Goal: Answer question/provide support: Share knowledge or assist other users

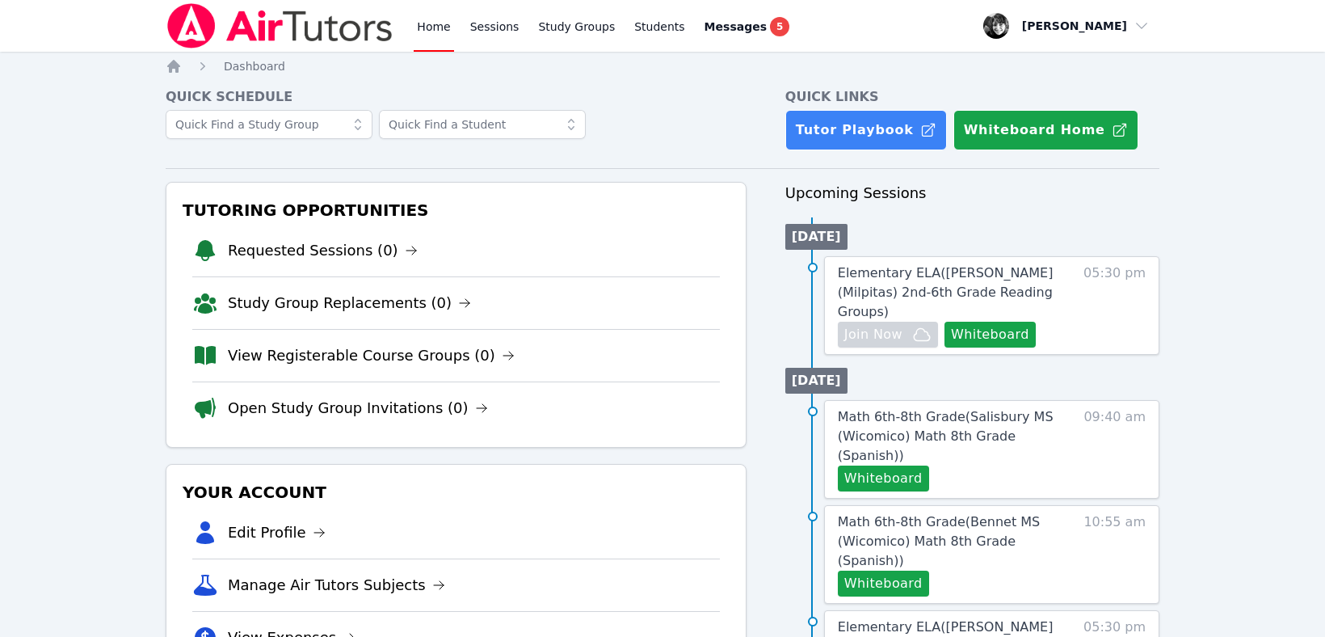
click at [426, 22] on link "Home" at bounding box center [434, 26] width 40 height 52
click at [899, 325] on span "Join Now" at bounding box center [873, 334] width 58 height 19
click at [931, 271] on span "Elementary ELA ( Burnett (Milpitas) 2nd-6th Grade Reading Groups )" at bounding box center [946, 292] width 216 height 54
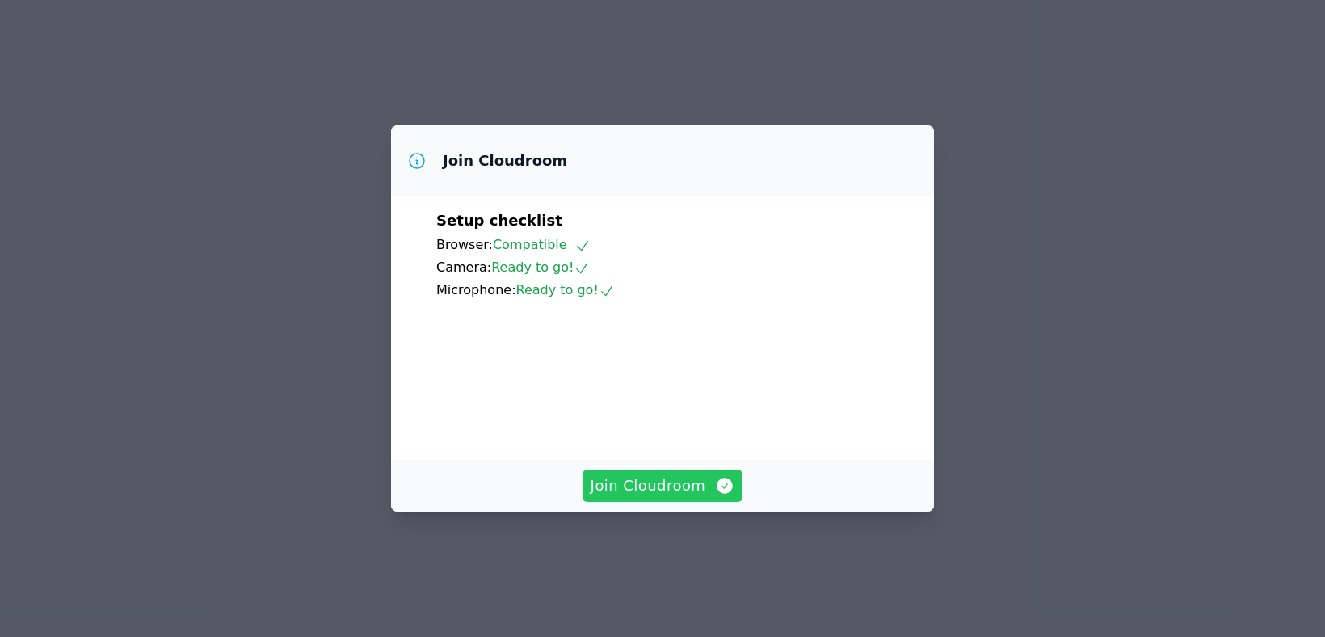
click at [665, 502] on button "Join Cloudroom" at bounding box center [662, 485] width 161 height 32
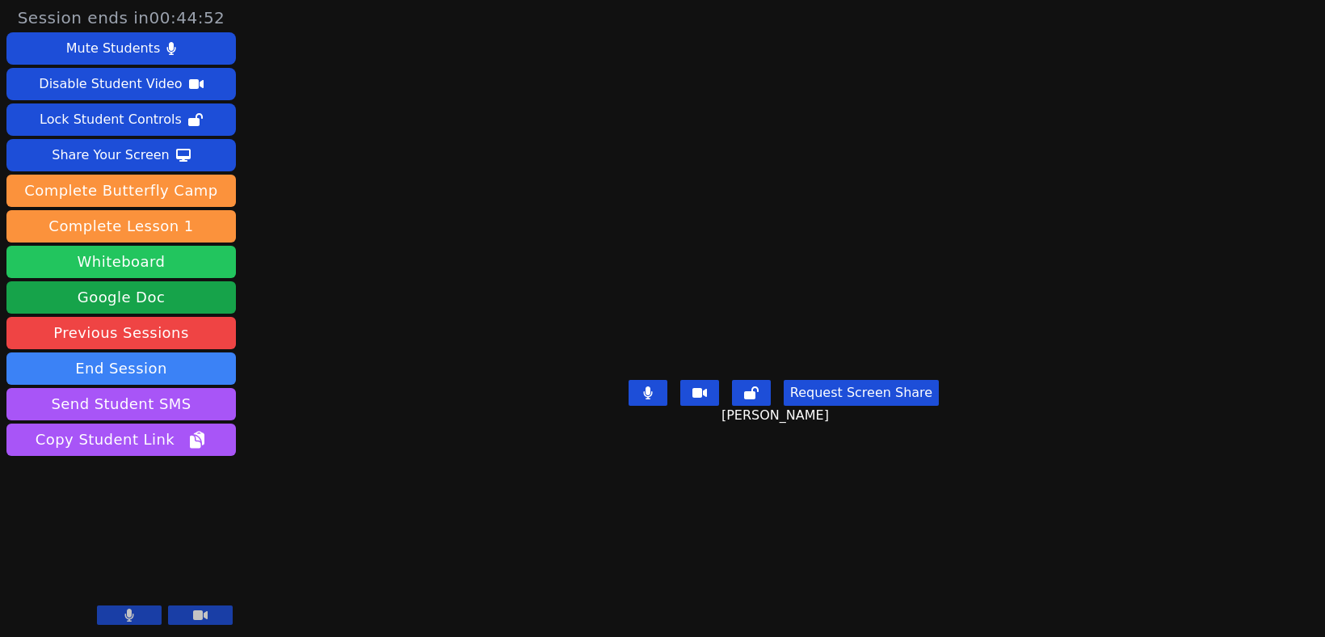
click at [120, 266] on button "Whiteboard" at bounding box center [120, 262] width 229 height 32
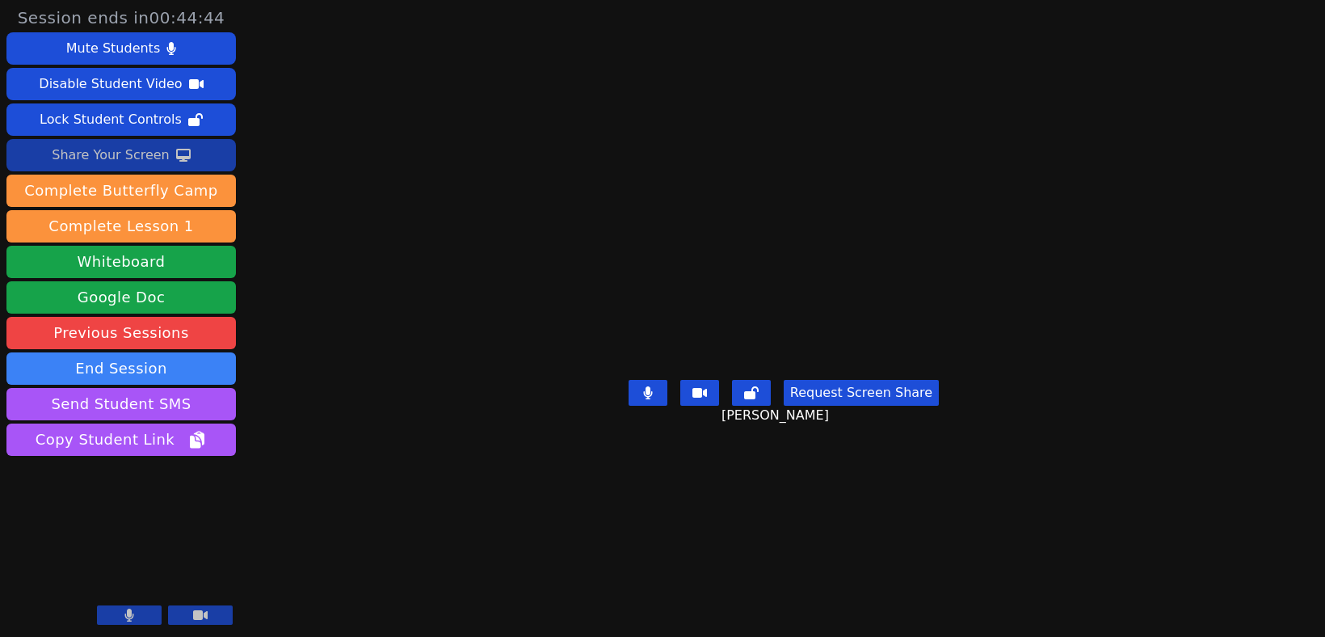
click at [123, 158] on div "Share Your Screen" at bounding box center [111, 155] width 118 height 26
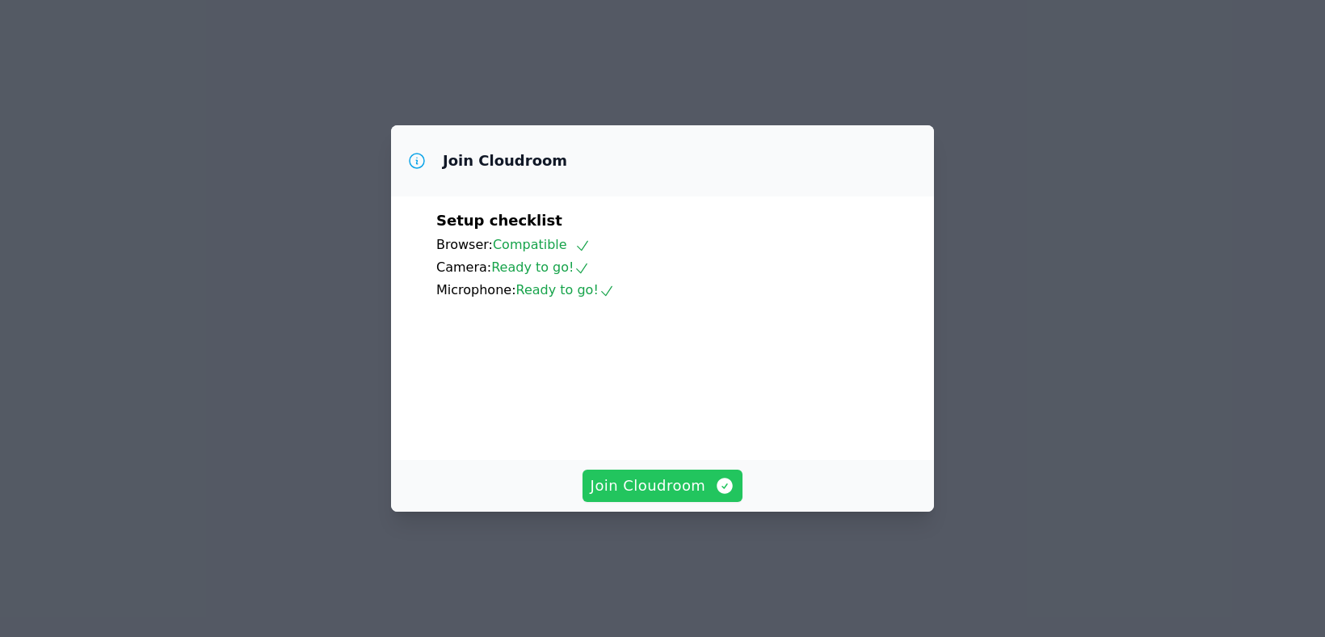
click at [641, 497] on span "Join Cloudroom" at bounding box center [662, 485] width 145 height 23
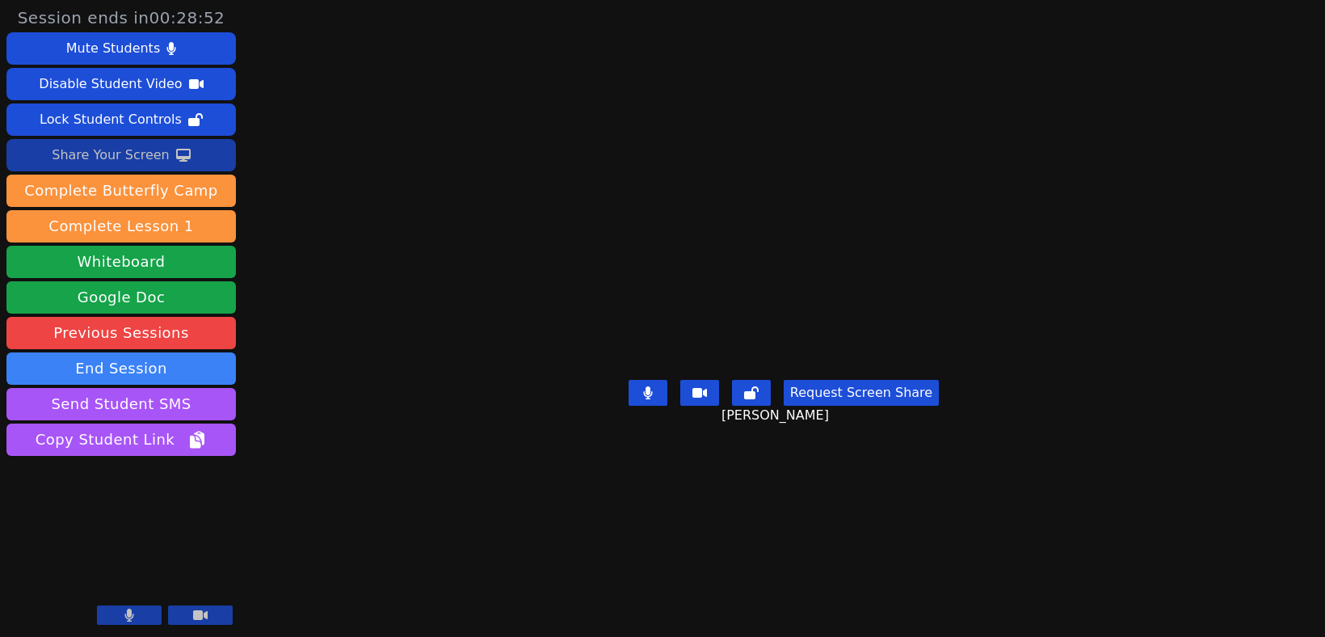
click at [119, 154] on div "Share Your Screen" at bounding box center [111, 155] width 118 height 26
click at [146, 158] on div "Share Your Screen" at bounding box center [111, 155] width 118 height 26
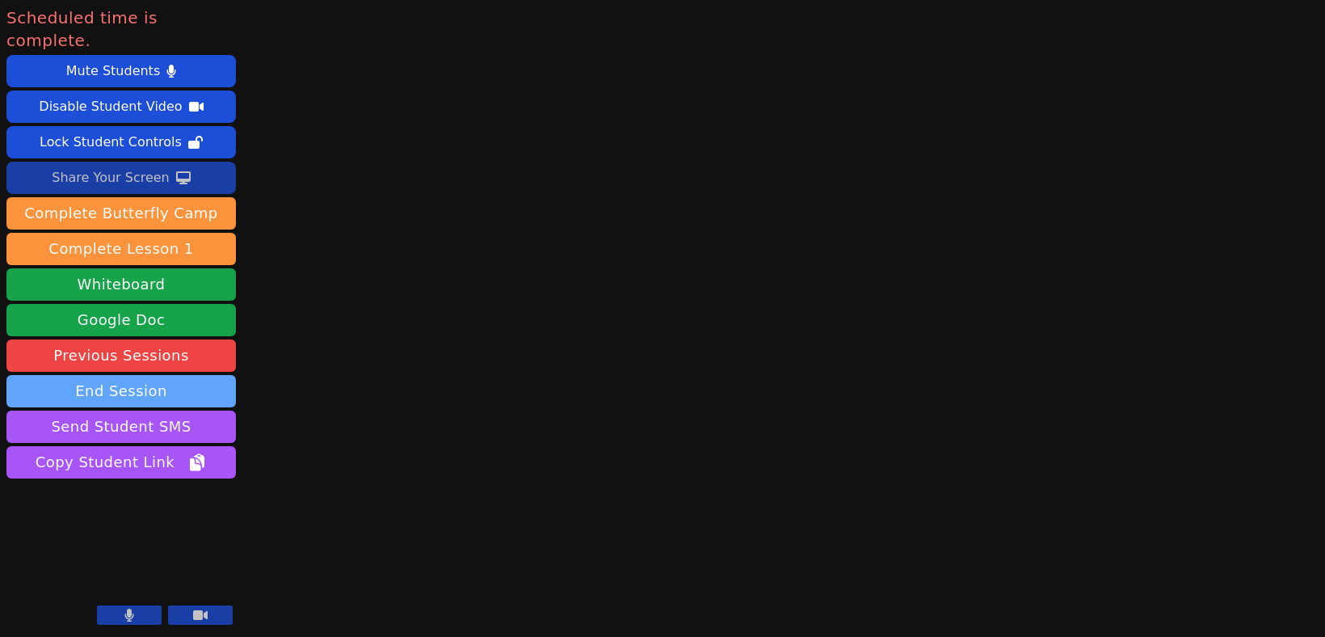
click at [146, 375] on button "End Session" at bounding box center [120, 391] width 229 height 32
